Goal: Contribute content

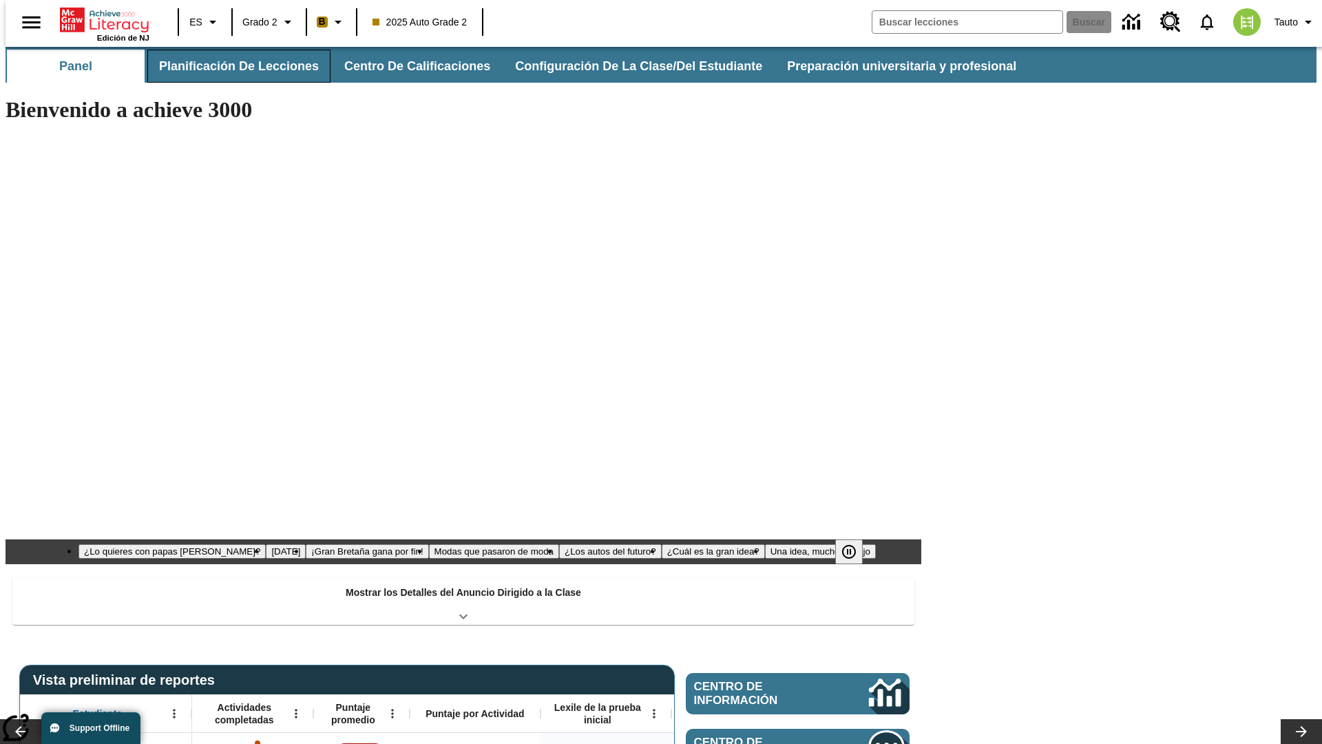
click at [231, 66] on button "Planificación de lecciones" at bounding box center [238, 66] width 183 height 33
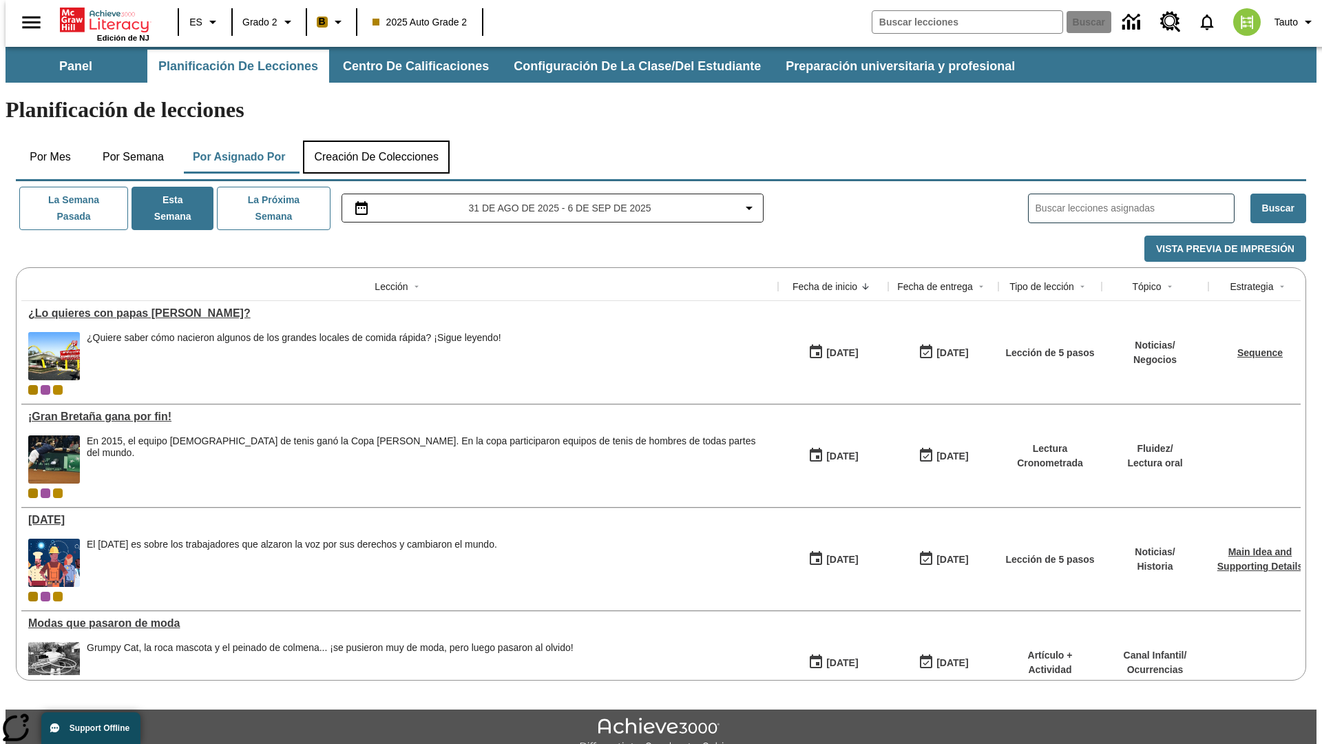
click at [376, 141] on button "Creación de colecciones" at bounding box center [376, 157] width 147 height 33
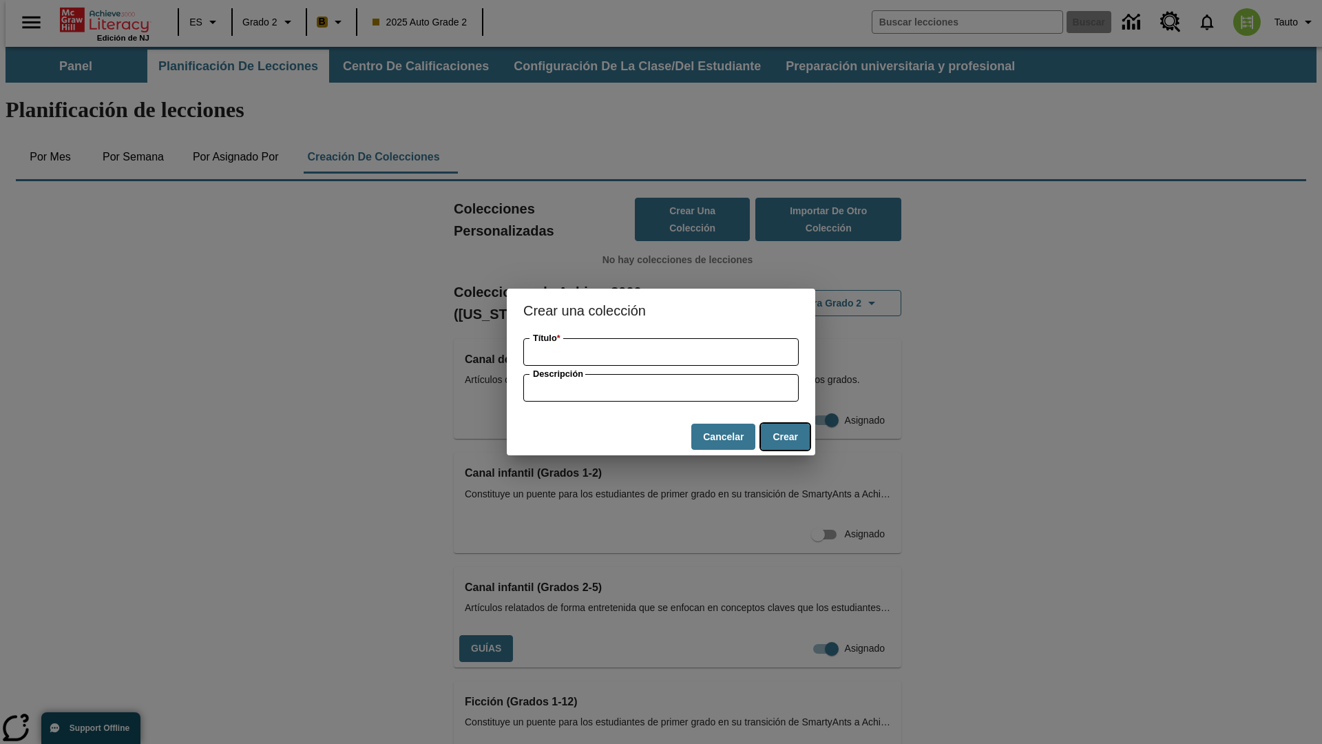
click at [785, 437] on button "Crear" at bounding box center [785, 437] width 49 height 27
type input "Handcrafted Plastic Pants"
type input "some collection description"
click at [785, 437] on button "Crear" at bounding box center [785, 437] width 49 height 27
